Goal: Information Seeking & Learning: Learn about a topic

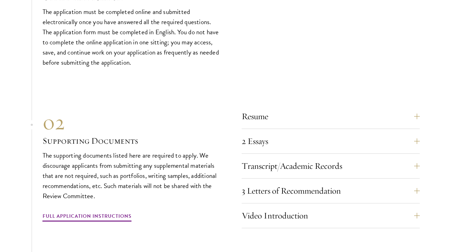
scroll to position [2519, 0]
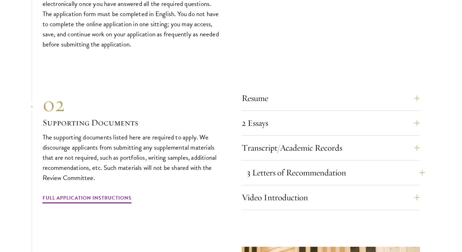
click at [324, 164] on button "3 Letters of Recommendation" at bounding box center [336, 172] width 178 height 17
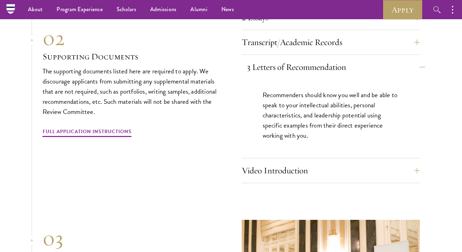
scroll to position [2430, 0]
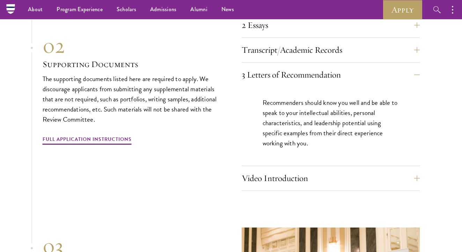
click at [328, 119] on p "Recommenders should know you well and be able to speak to your intellectual abi…" at bounding box center [331, 123] width 136 height 51
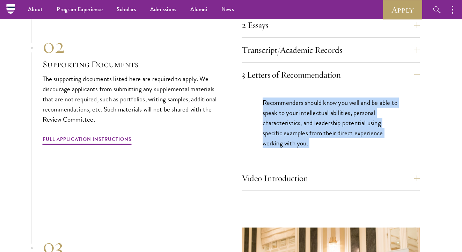
click at [328, 119] on p "Recommenders should know you well and be able to speak to your intellectual abi…" at bounding box center [331, 123] width 136 height 51
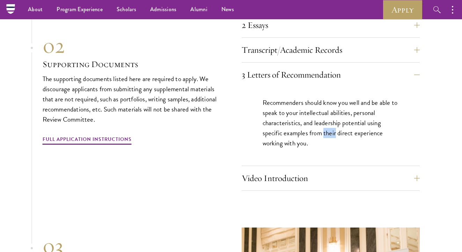
click at [328, 119] on p "Recommenders should know you well and be able to speak to your intellectual abi…" at bounding box center [331, 123] width 136 height 51
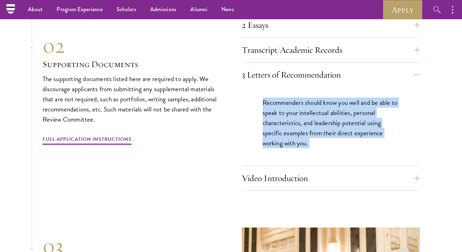
click at [328, 119] on p "Recommenders should know you well and be able to speak to your intellectual abi…" at bounding box center [331, 123] width 136 height 51
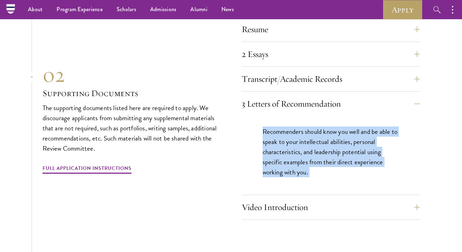
scroll to position [2400, 0]
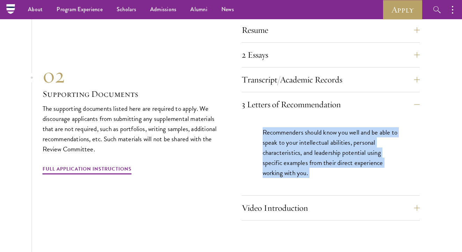
click at [327, 132] on p "Recommenders should know you well and be able to speak to your intellectual abi…" at bounding box center [331, 152] width 136 height 51
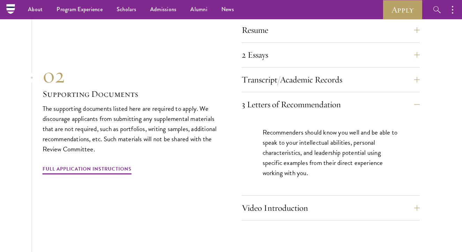
scroll to position [2395, 0]
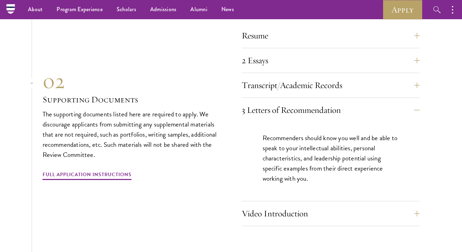
click at [327, 133] on p "Recommenders should know you well and be able to speak to your intellectual abi…" at bounding box center [331, 158] width 136 height 51
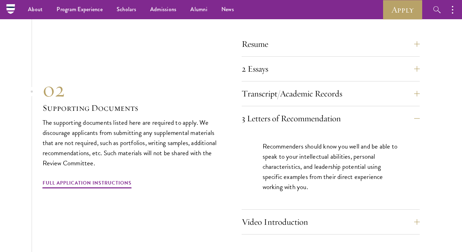
scroll to position [2375, 0]
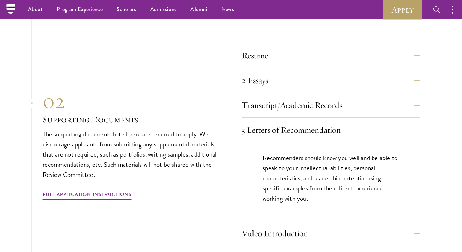
click at [327, 226] on div "Video Introduction Provide a short video self-introduction of no more than 1 mi…" at bounding box center [331, 235] width 178 height 21
click at [328, 225] on button "Video Introduction" at bounding box center [336, 233] width 178 height 17
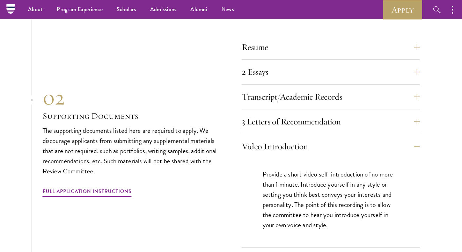
scroll to position [2383, 0]
click at [352, 138] on button "Video Introduction" at bounding box center [336, 146] width 178 height 17
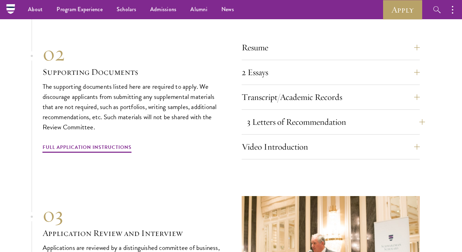
click at [345, 114] on button "3 Letters of Recommendation" at bounding box center [336, 122] width 178 height 17
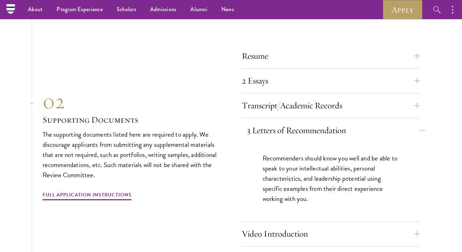
scroll to position [2373, 0]
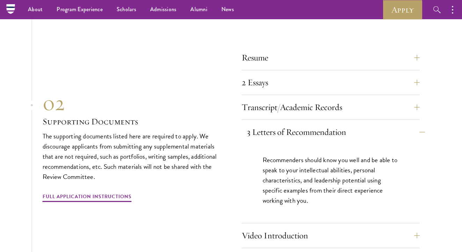
click at [348, 124] on button "3 Letters of Recommendation" at bounding box center [336, 132] width 178 height 17
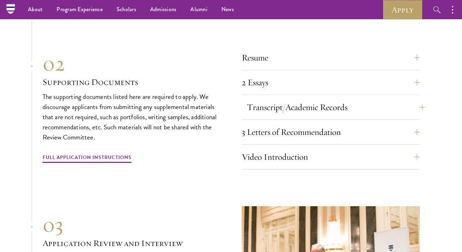
click at [348, 99] on button "Transcript/Academic Records" at bounding box center [336, 107] width 178 height 17
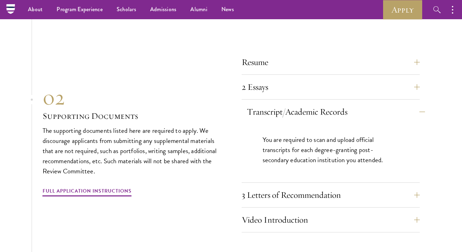
scroll to position [2367, 0]
click at [348, 104] on button "Transcript/Academic Records" at bounding box center [336, 112] width 178 height 17
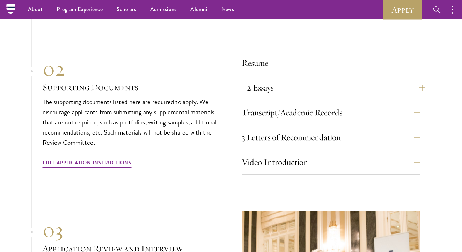
click at [348, 79] on button "2 Essays" at bounding box center [336, 87] width 178 height 17
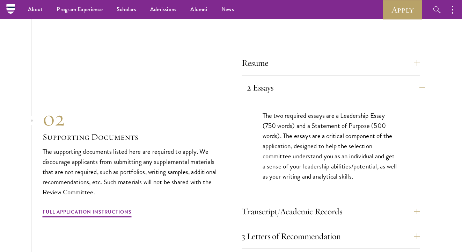
click at [348, 79] on button "2 Essays" at bounding box center [336, 87] width 178 height 17
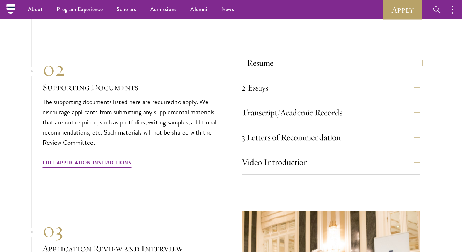
click at [346, 55] on button "Resume" at bounding box center [336, 63] width 178 height 17
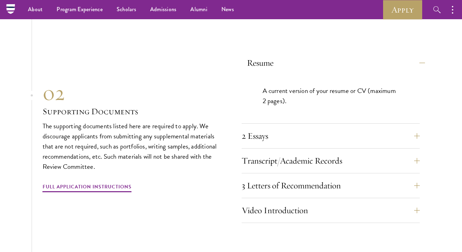
click at [346, 55] on button "Resume" at bounding box center [336, 63] width 178 height 17
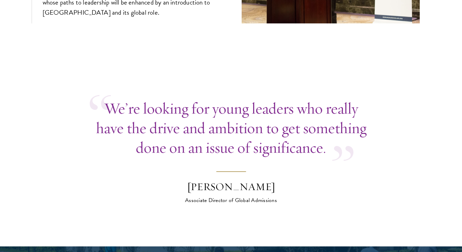
scroll to position [2689, 0]
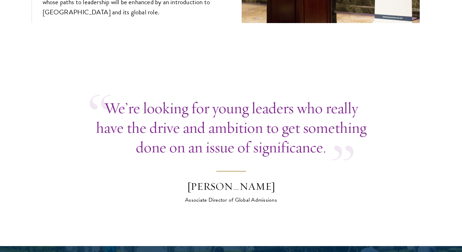
click at [287, 109] on p "We’re looking for young leaders who really have the drive and ambition to get s…" at bounding box center [231, 127] width 283 height 59
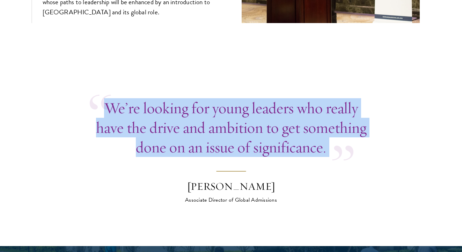
click at [287, 109] on p "We’re looking for young leaders who really have the drive and ambition to get s…" at bounding box center [231, 127] width 283 height 59
click at [287, 140] on p "We’re looking for young leaders who really have the drive and ambition to get s…" at bounding box center [231, 127] width 283 height 59
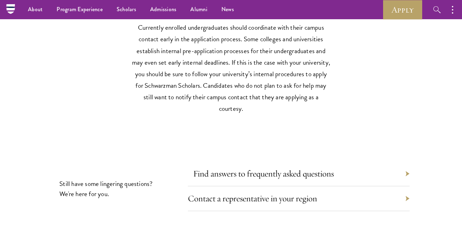
scroll to position [3245, 0]
click at [292, 168] on link "Find answers to frequently asked questions" at bounding box center [263, 173] width 141 height 11
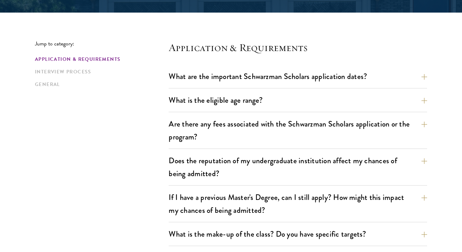
scroll to position [169, 0]
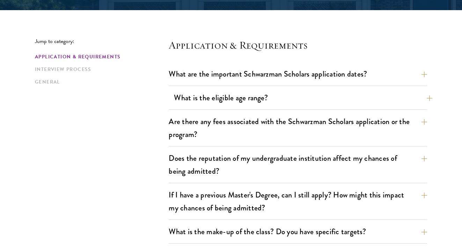
click at [319, 95] on button "What is the eligible age range?" at bounding box center [303, 98] width 259 height 16
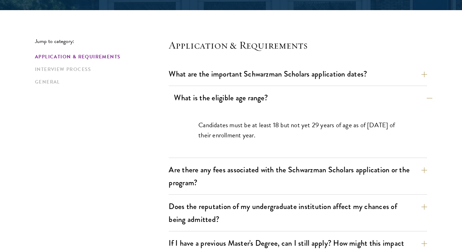
click at [319, 95] on button "What is the eligible age range?" at bounding box center [303, 98] width 259 height 16
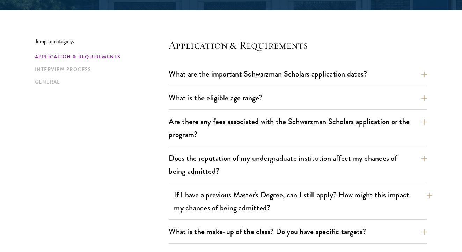
click at [307, 202] on button "If I have a previous Master's Degree, can I still apply? How might this impact …" at bounding box center [303, 201] width 259 height 29
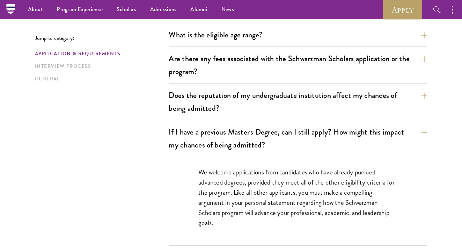
scroll to position [230, 0]
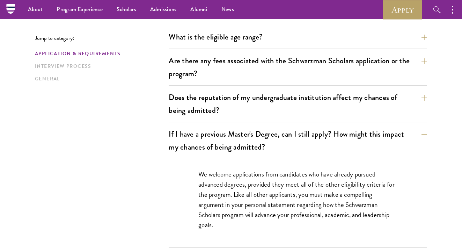
click at [338, 155] on div "If I have a previous Master's Degree, can I still apply? How might this impact …" at bounding box center [298, 187] width 259 height 122
click at [336, 147] on button "If I have a previous Master's Degree, can I still apply? How might this impact …" at bounding box center [303, 140] width 259 height 29
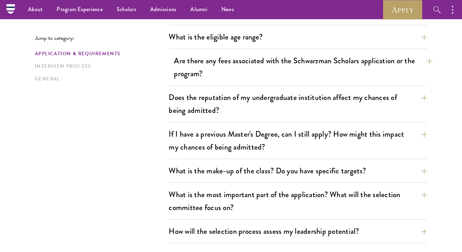
click at [332, 78] on button "Are there any fees associated with the Schwarzman Scholars application or the p…" at bounding box center [303, 67] width 259 height 29
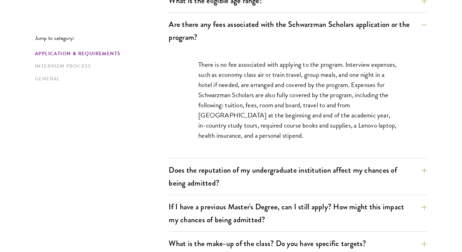
scroll to position [272, 0]
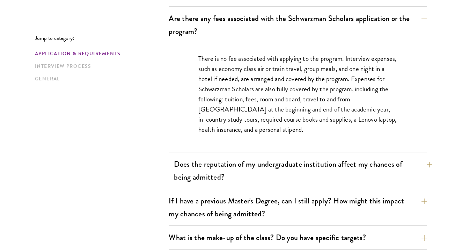
click at [346, 166] on button "Does the reputation of my undergraduate institution affect my chances of being …" at bounding box center [303, 170] width 259 height 29
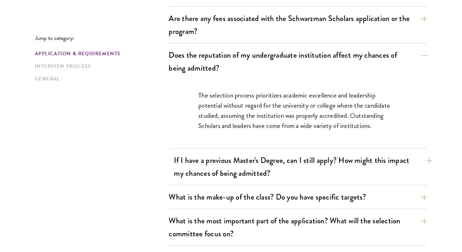
click at [353, 166] on button "If I have a previous Master's Degree, can I still apply? How might this impact …" at bounding box center [303, 166] width 259 height 29
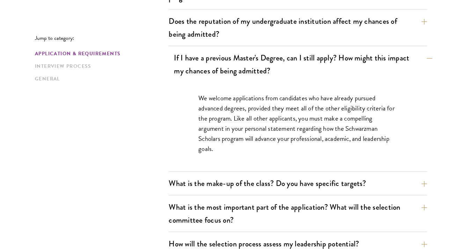
scroll to position [314, 0]
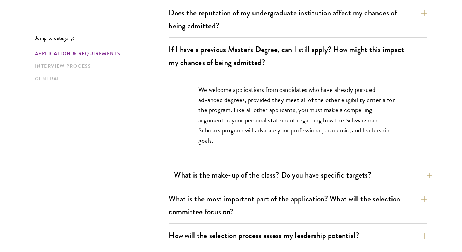
click at [350, 170] on button "What is the make-up of the class? Do you have specific targets?" at bounding box center [303, 175] width 259 height 16
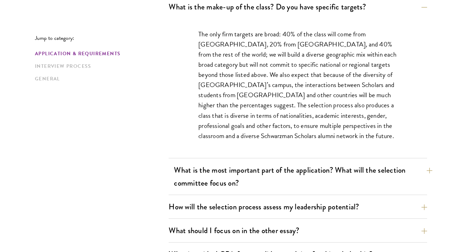
scroll to position [397, 0]
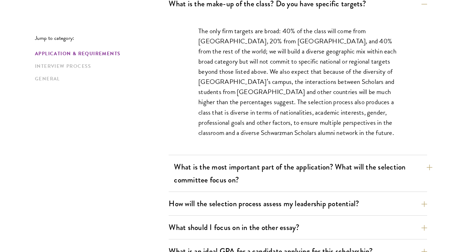
click at [350, 169] on button "What is the most important part of the application? What will the selection com…" at bounding box center [303, 173] width 259 height 29
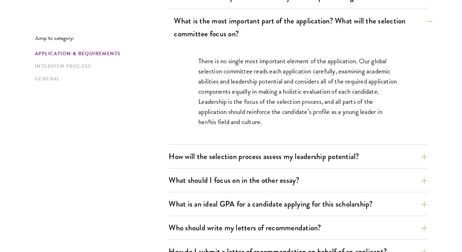
scroll to position [404, 0]
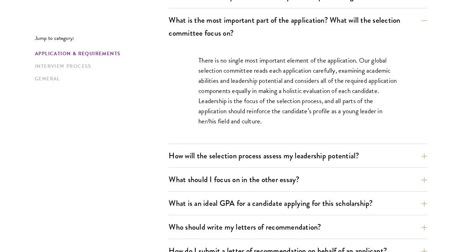
click at [343, 194] on div "What are the important Schwarzman Scholars application dates? Applicants who ho…" at bounding box center [298, 169] width 259 height 676
click at [343, 201] on button "What is an ideal GPA for a candidate applying for this scholarship?" at bounding box center [303, 203] width 259 height 16
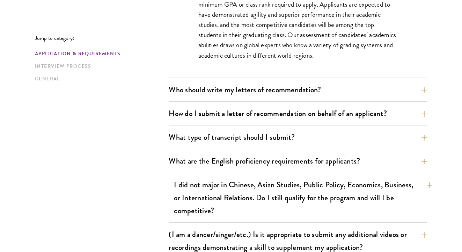
scroll to position [562, 0]
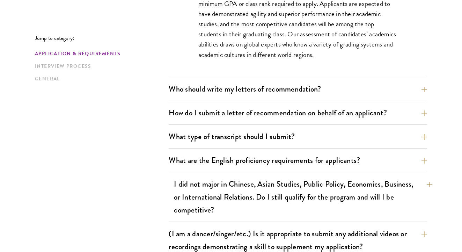
click at [356, 196] on button "I did not major in Chinese, Asian Studies, Public Policy, Economics, Business, …" at bounding box center [303, 197] width 259 height 42
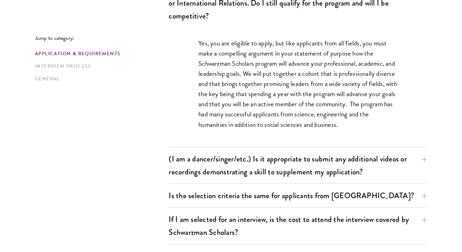
scroll to position [641, 0]
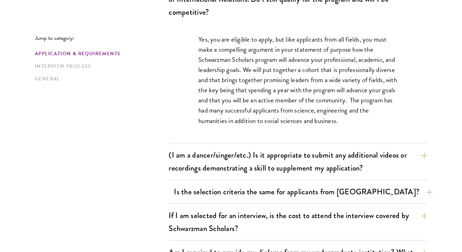
click at [360, 187] on button "Is the selection criteria the same for applicants from [GEOGRAPHIC_DATA]?" at bounding box center [303, 192] width 259 height 16
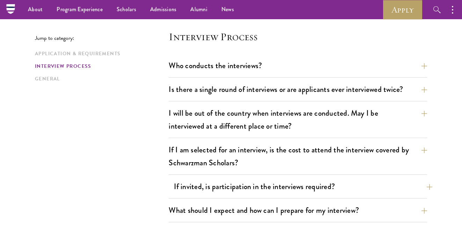
scroll to position [935, 0]
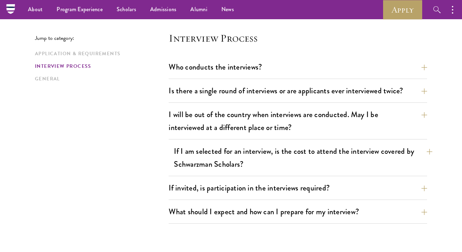
click at [347, 157] on button "If I am selected for an interview, is the cost to attend the interview covered …" at bounding box center [303, 157] width 259 height 29
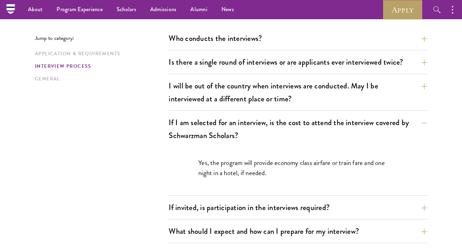
scroll to position [836, 0]
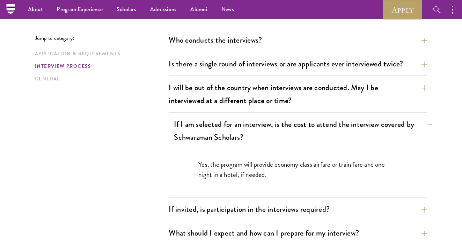
click at [346, 142] on button "If I am selected for an interview, is the cost to attend the interview covered …" at bounding box center [303, 130] width 259 height 29
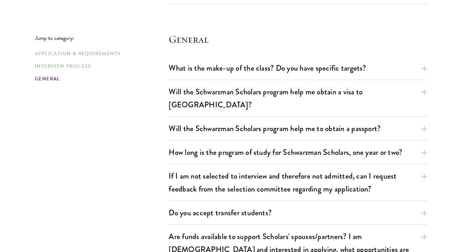
scroll to position [1031, 0]
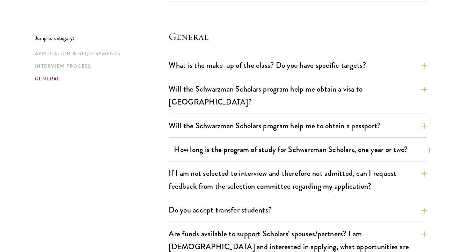
click at [348, 144] on button "How long is the program of study for Schwarzman Scholars, one year or two?" at bounding box center [303, 150] width 259 height 16
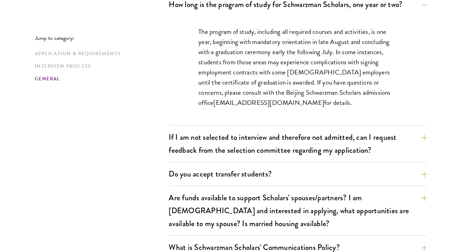
scroll to position [1178, 0]
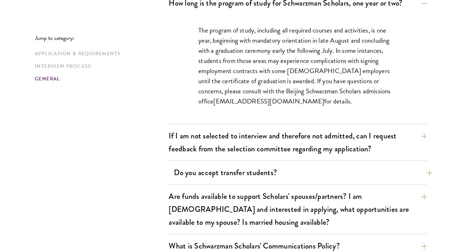
click at [345, 165] on button "Do you accept transfer students?" at bounding box center [303, 173] width 259 height 16
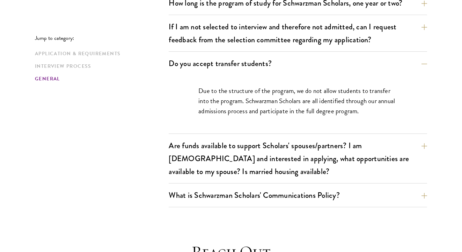
click at [361, 75] on div "Due to the structure of the program, we do not allow students to transfer into …" at bounding box center [298, 104] width 241 height 58
click at [362, 56] on button "Do you accept transfer students?" at bounding box center [303, 64] width 259 height 16
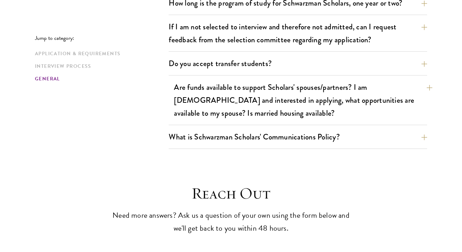
click at [350, 90] on button "Are funds available to support Scholars' spouses/partners? I am [DEMOGRAPHIC_DA…" at bounding box center [303, 100] width 259 height 42
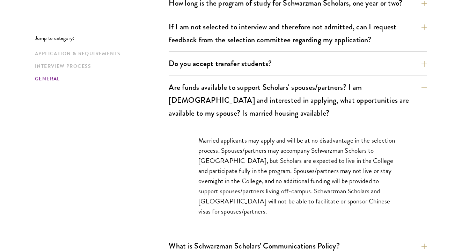
click at [347, 153] on p "Married applicants may apply and will be at no disadvantage in the selection pr…" at bounding box center [298, 175] width 199 height 81
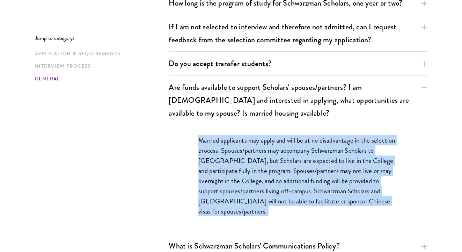
click at [347, 153] on p "Married applicants may apply and will be at no disadvantage in the selection pr…" at bounding box center [298, 175] width 199 height 81
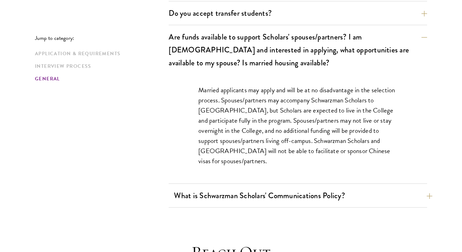
scroll to position [1228, 0]
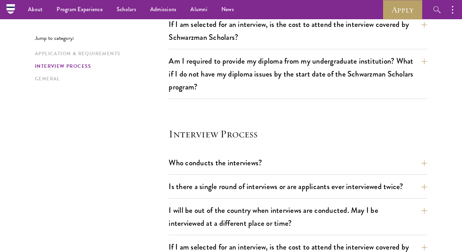
scroll to position [652, 0]
